Goal: Information Seeking & Learning: Check status

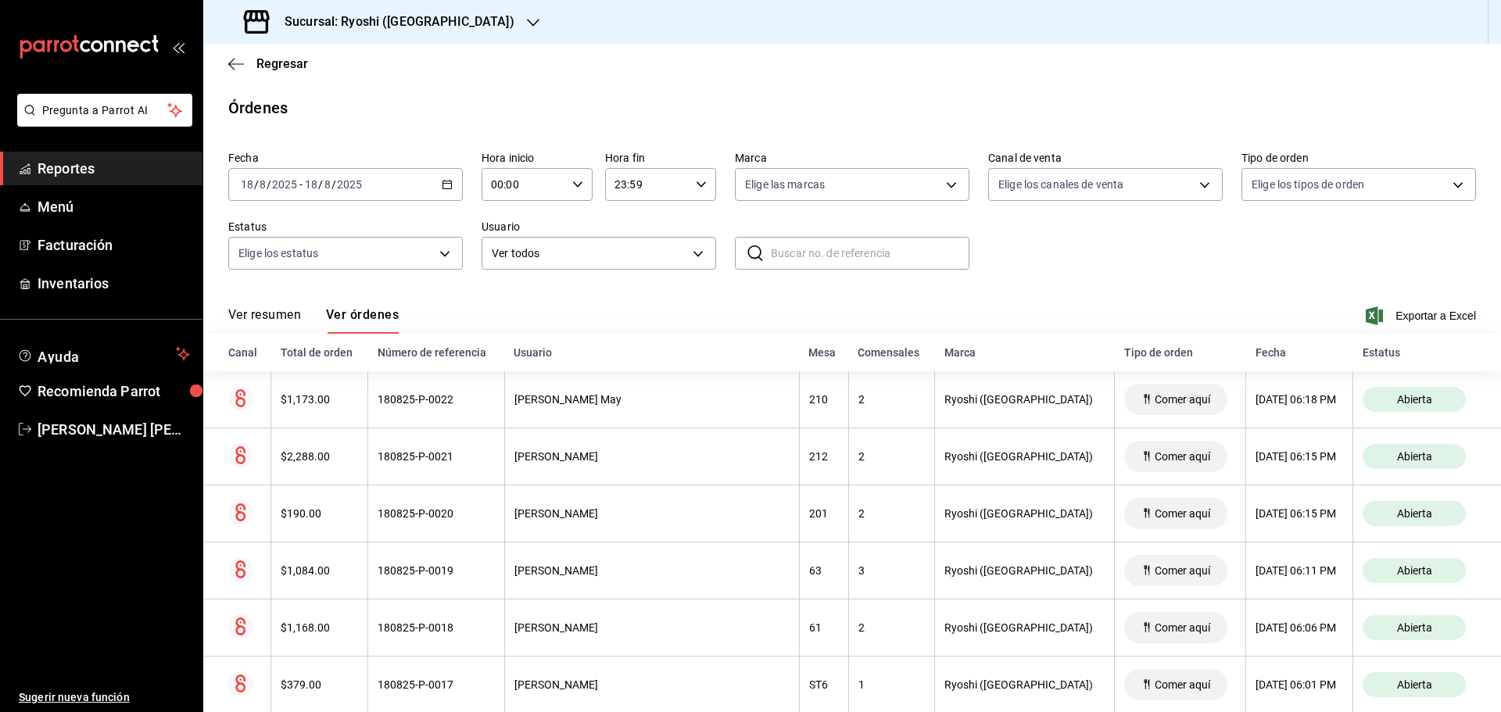
scroll to position [156, 0]
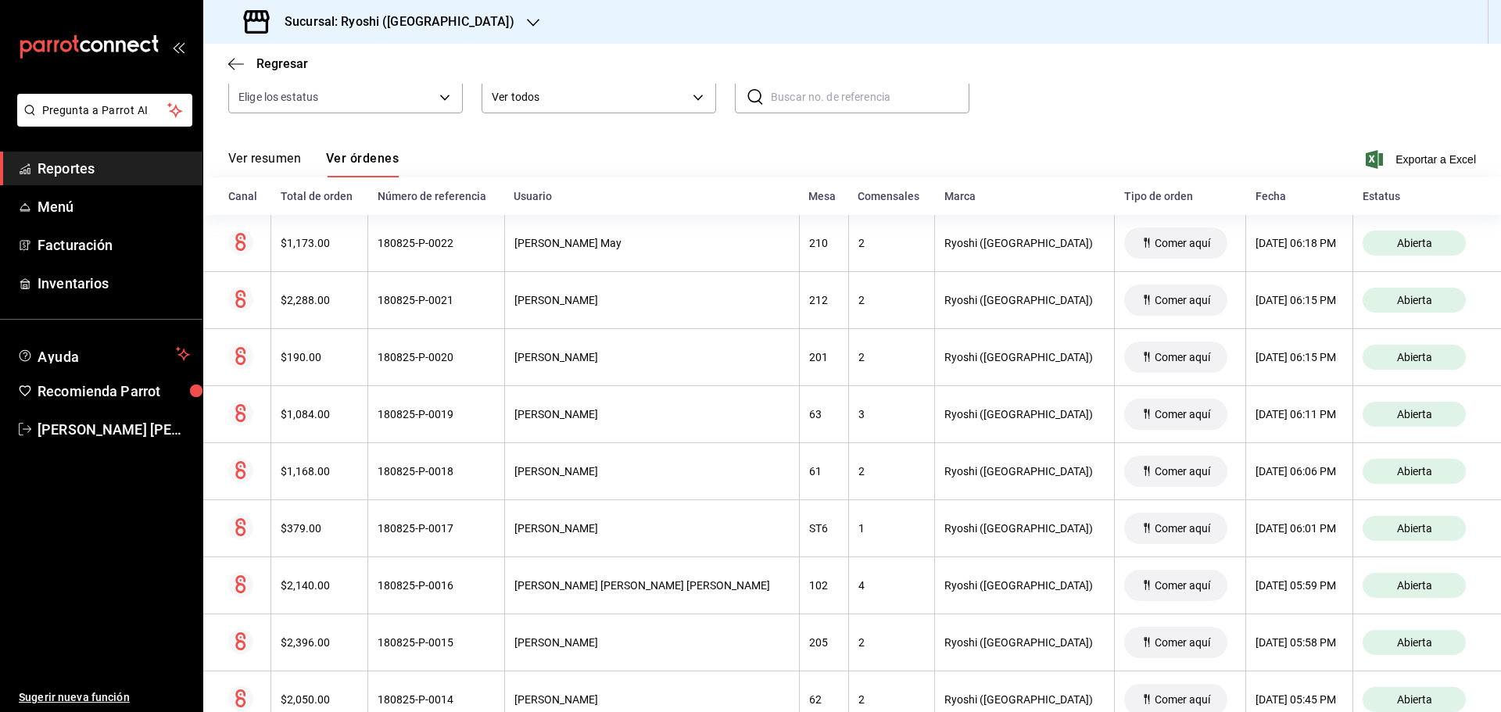
click at [86, 170] on span "Reportes" at bounding box center [114, 168] width 152 height 21
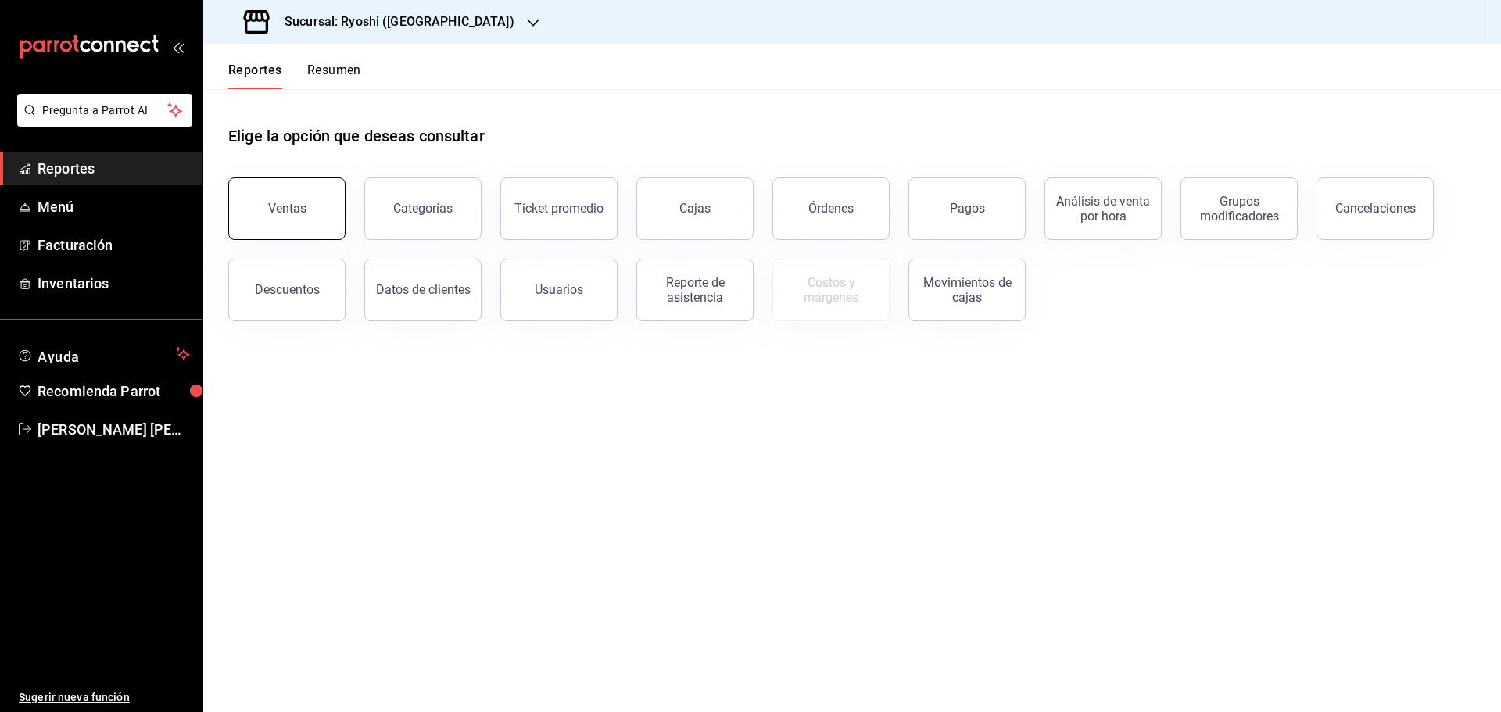
click at [297, 209] on div "Ventas" at bounding box center [287, 208] width 38 height 15
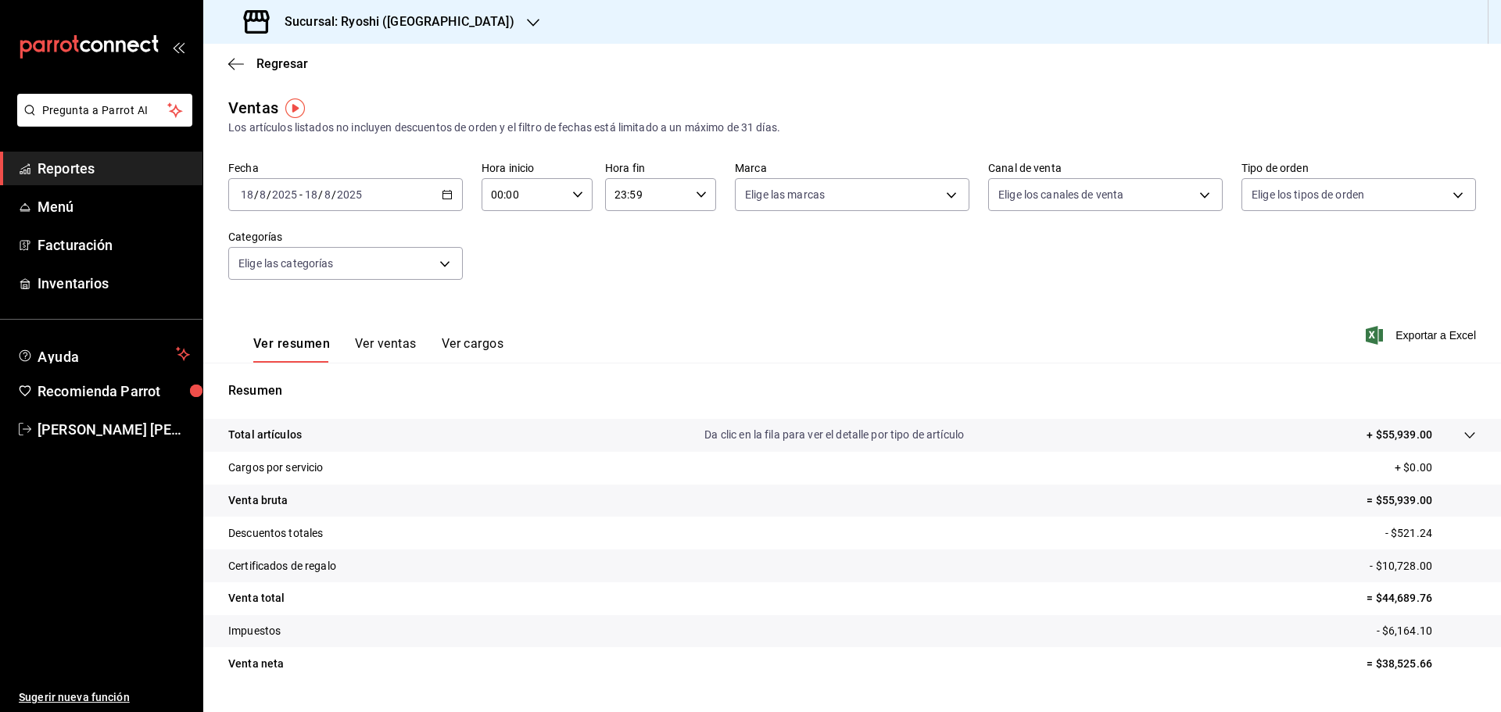
click at [449, 195] on \(Stroke\) "button" at bounding box center [446, 195] width 9 height 9
click at [330, 243] on span "Hoy" at bounding box center [302, 242] width 121 height 16
click at [398, 345] on button "Ver ventas" at bounding box center [386, 349] width 62 height 27
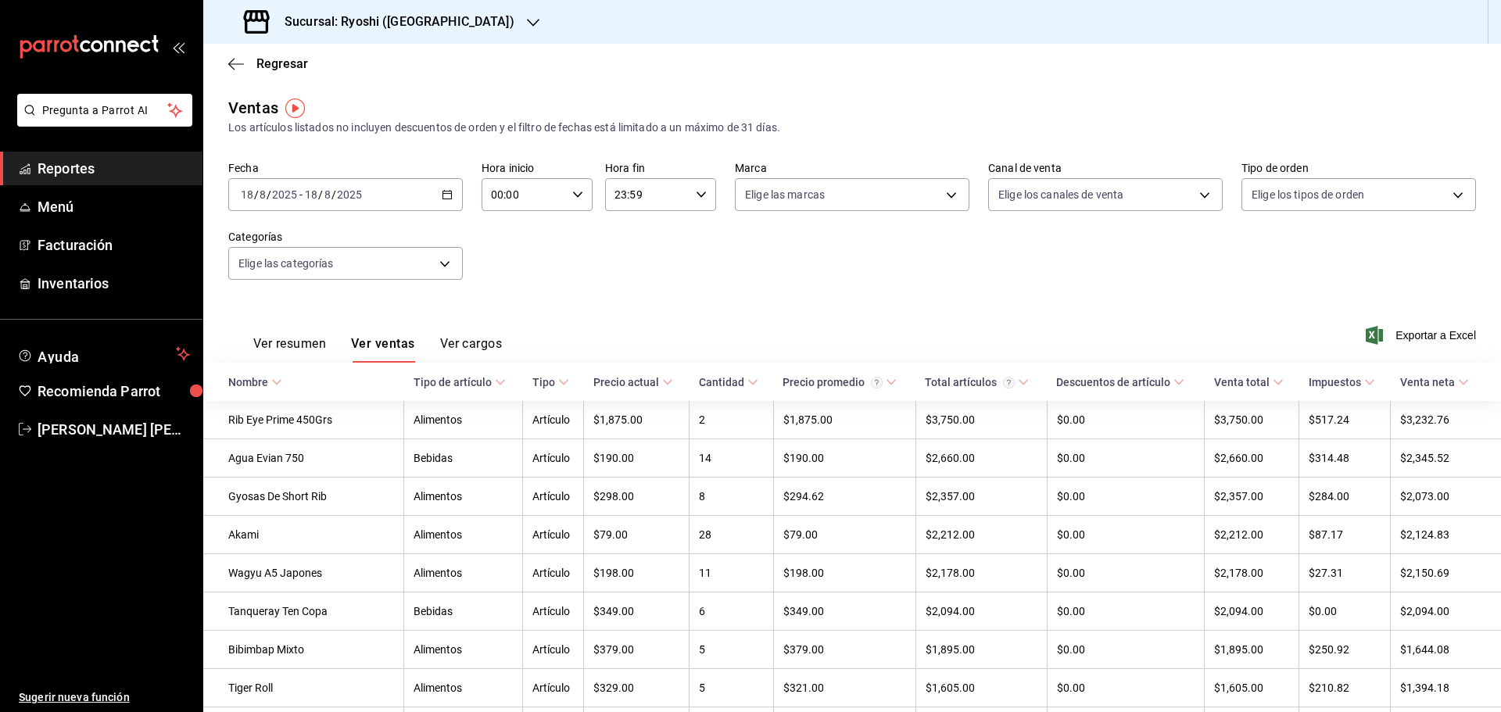
click at [91, 174] on span "Reportes" at bounding box center [114, 168] width 152 height 21
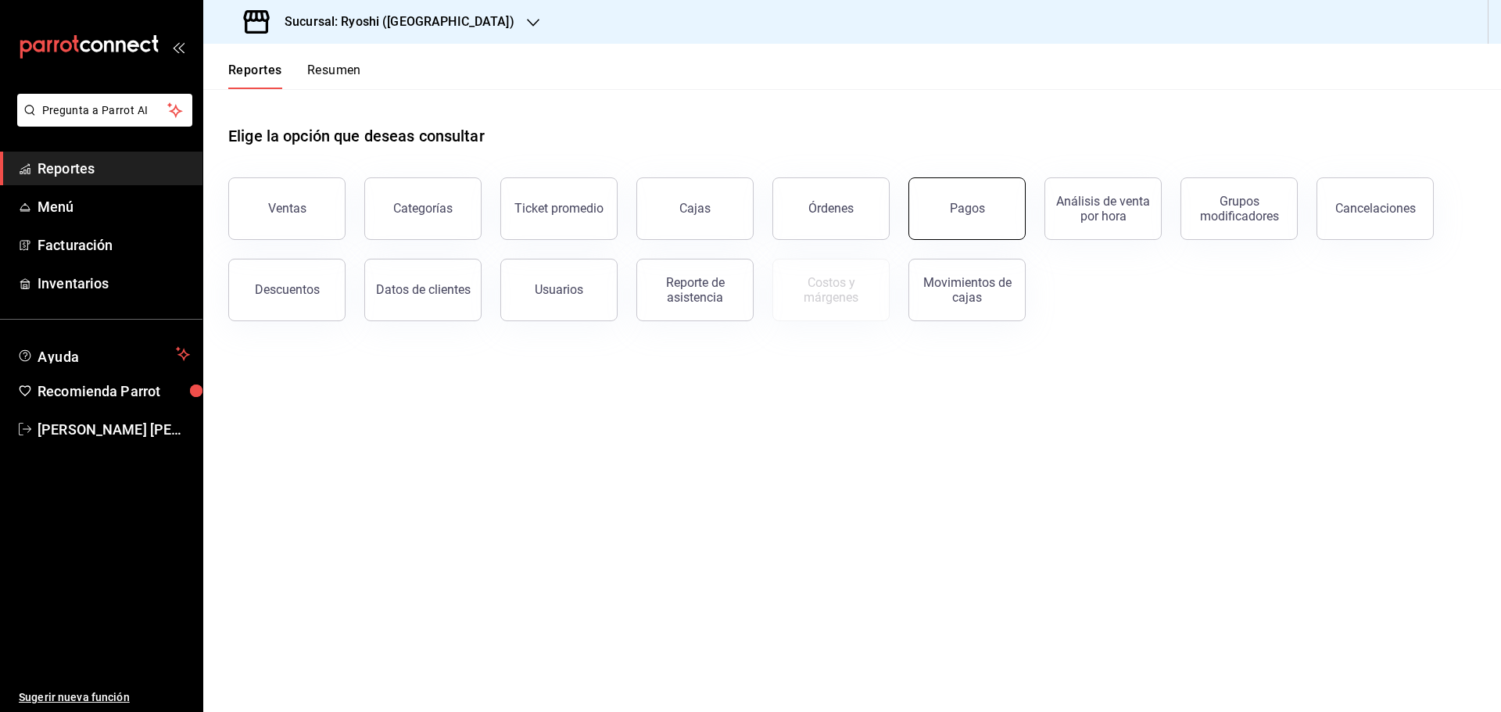
click at [943, 206] on button "Pagos" at bounding box center [966, 208] width 117 height 63
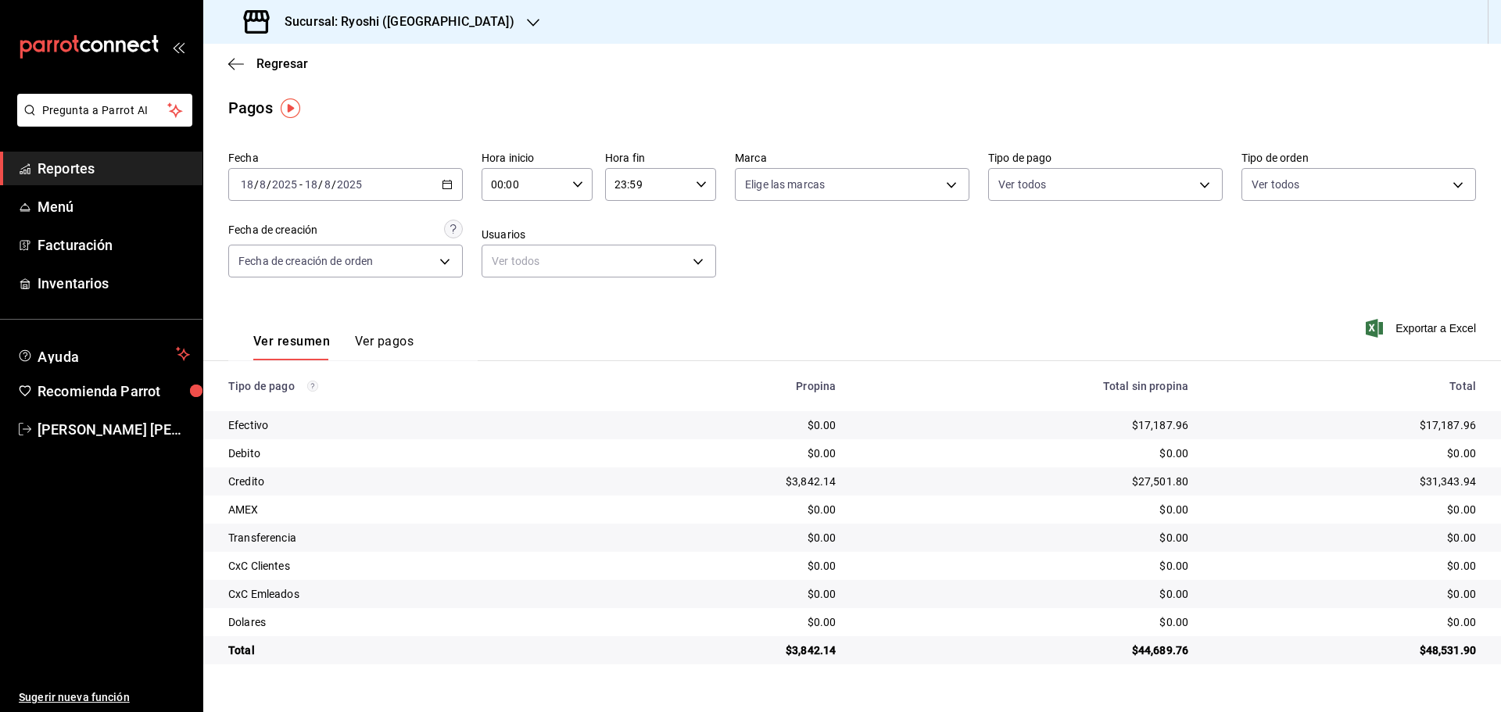
click at [442, 184] on \(Stroke\) "button" at bounding box center [446, 185] width 9 height 9
click at [451, 213] on div "Fecha [DATE] [DATE] - [DATE] [DATE] [PERSON_NAME] Semana actual Mes actual Año …" at bounding box center [851, 221] width 1247 height 152
click at [579, 189] on icon "button" at bounding box center [577, 184] width 11 height 11
click at [520, 261] on span "05" at bounding box center [509, 255] width 30 height 13
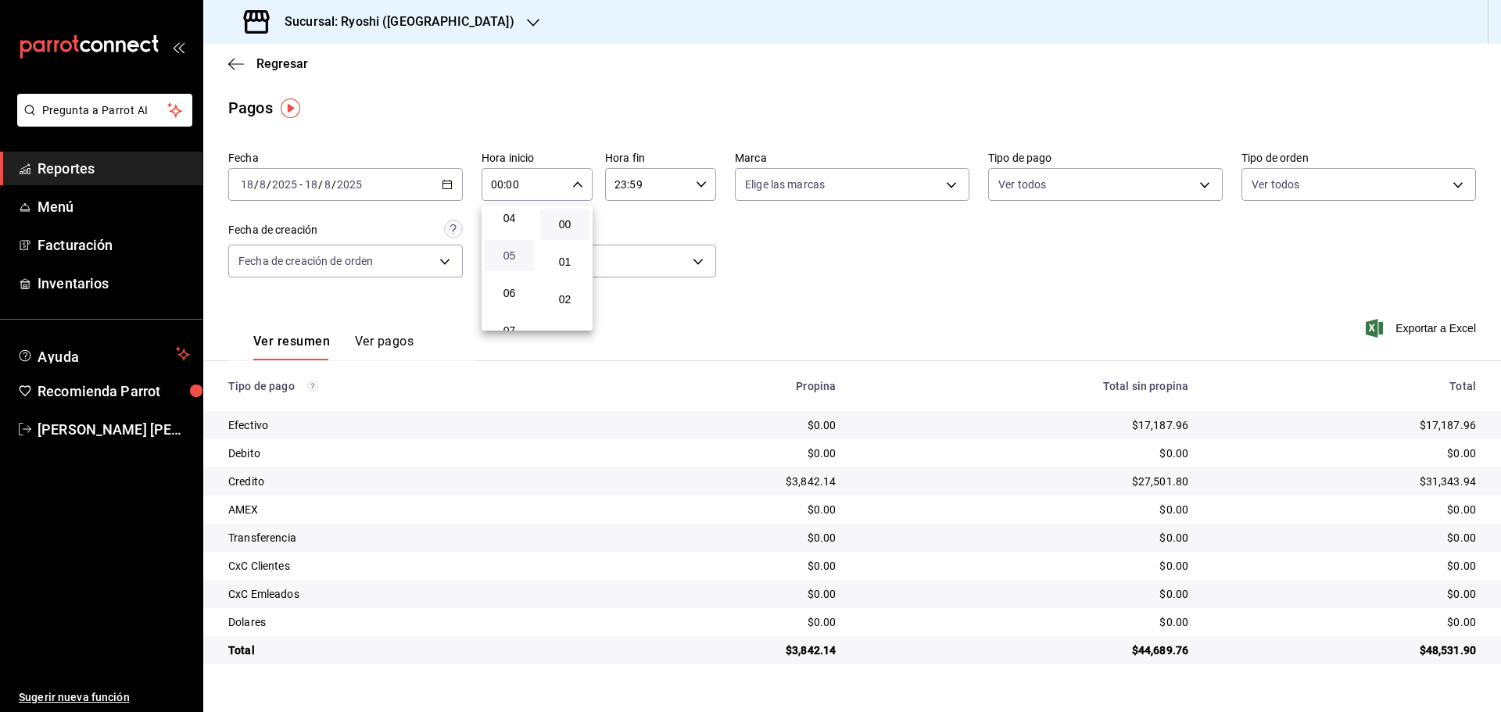
type input "05:00"
click at [843, 298] on div at bounding box center [750, 356] width 1501 height 712
click at [421, 24] on h3 "Sucursal: Ryoshi ([GEOGRAPHIC_DATA])" at bounding box center [393, 22] width 242 height 19
click at [338, 98] on div "Mochomos ([GEOGRAPHIC_DATA])" at bounding box center [320, 103] width 209 height 16
click at [447, 188] on icon "button" at bounding box center [447, 184] width 11 height 11
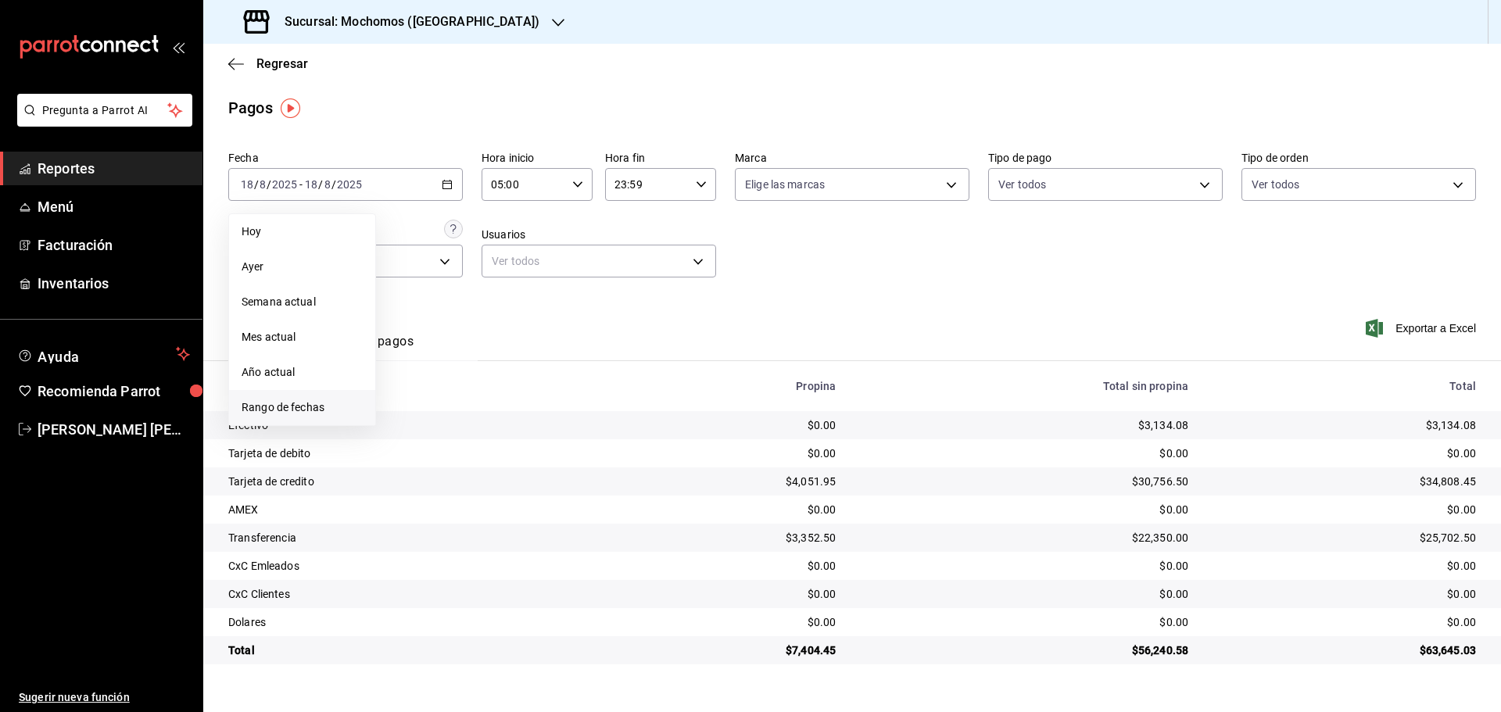
click at [323, 406] on span "Rango de fechas" at bounding box center [302, 407] width 121 height 16
click at [441, 396] on abbr "19" at bounding box center [436, 391] width 10 height 11
click at [414, 391] on button "18" at bounding box center [408, 392] width 27 height 28
click at [439, 182] on div "[DATE] [DATE] - [DATE] [DATE]" at bounding box center [345, 184] width 234 height 33
click at [628, 350] on div "agosto de 2025 lun mar [PERSON_NAME] vie sáb dom 28 29 30 31 1 2 3 4 5 6 7 8 9 …" at bounding box center [513, 330] width 274 height 258
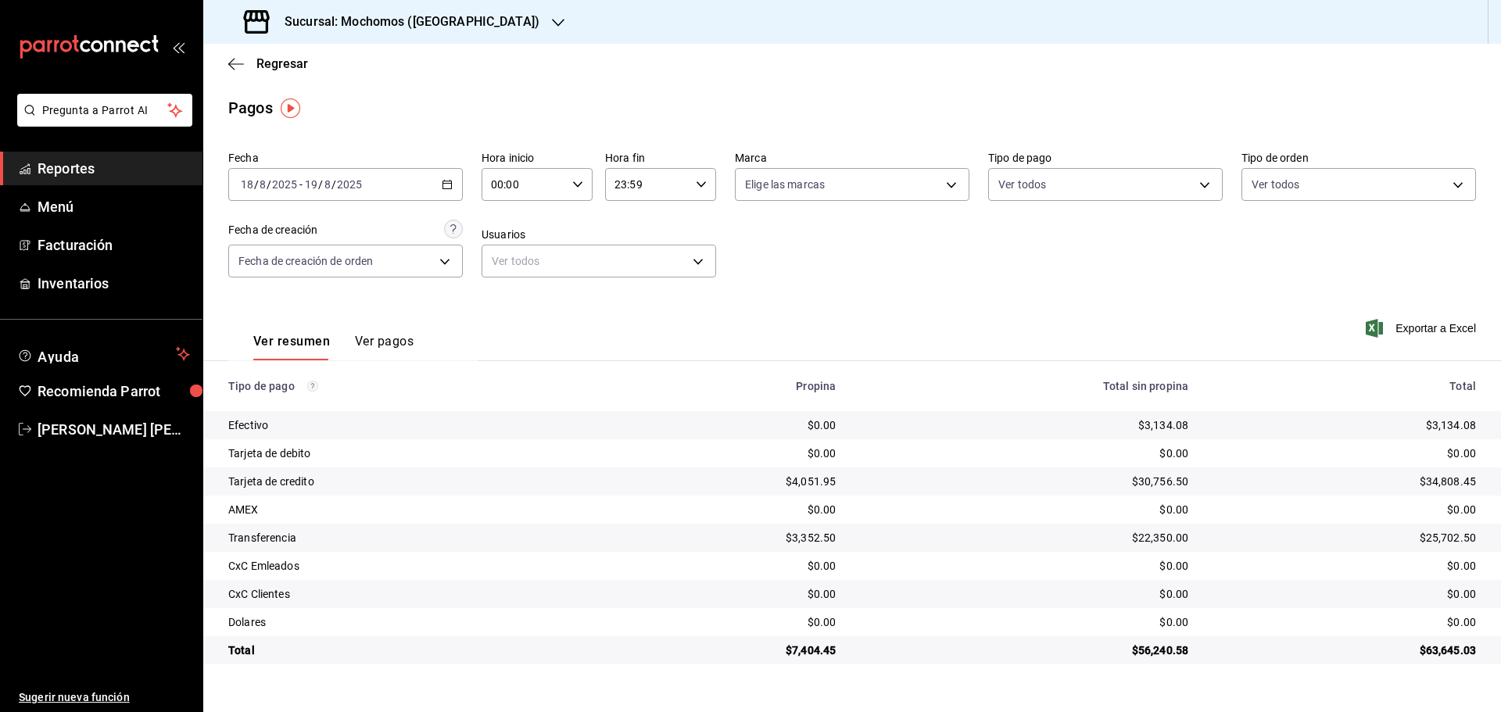
click at [750, 285] on div "Fecha [DATE] [DATE] - [DATE] [DATE] Hora inicio 00:00 Hora inicio Hora fin 23:5…" at bounding box center [851, 221] width 1247 height 152
click at [589, 184] on div "00:00 Hora inicio" at bounding box center [536, 184] width 111 height 33
click at [513, 256] on span "05" at bounding box center [509, 255] width 30 height 13
type input "05:00"
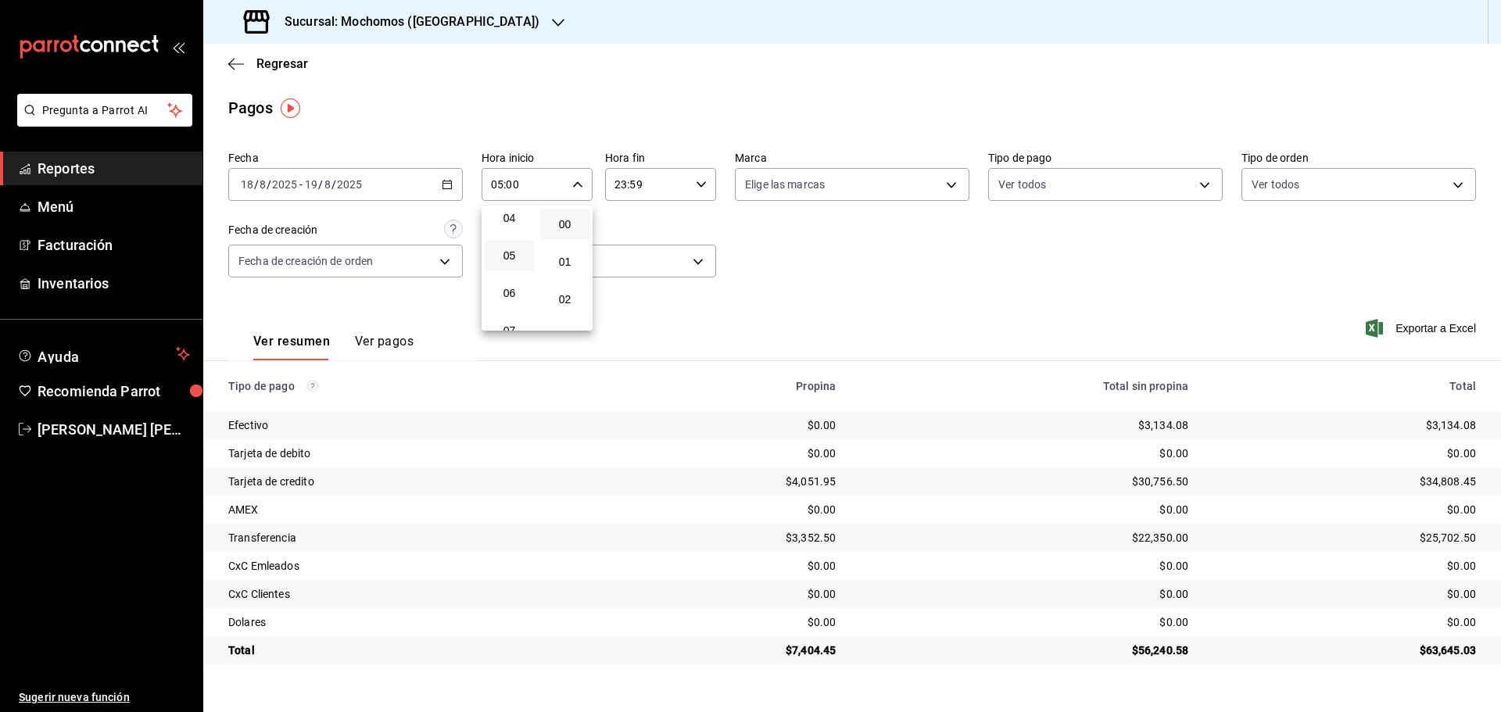
click at [839, 295] on div at bounding box center [750, 356] width 1501 height 712
click at [829, 484] on div "$4,051.95" at bounding box center [728, 482] width 215 height 16
